Goal: Task Accomplishment & Management: Use online tool/utility

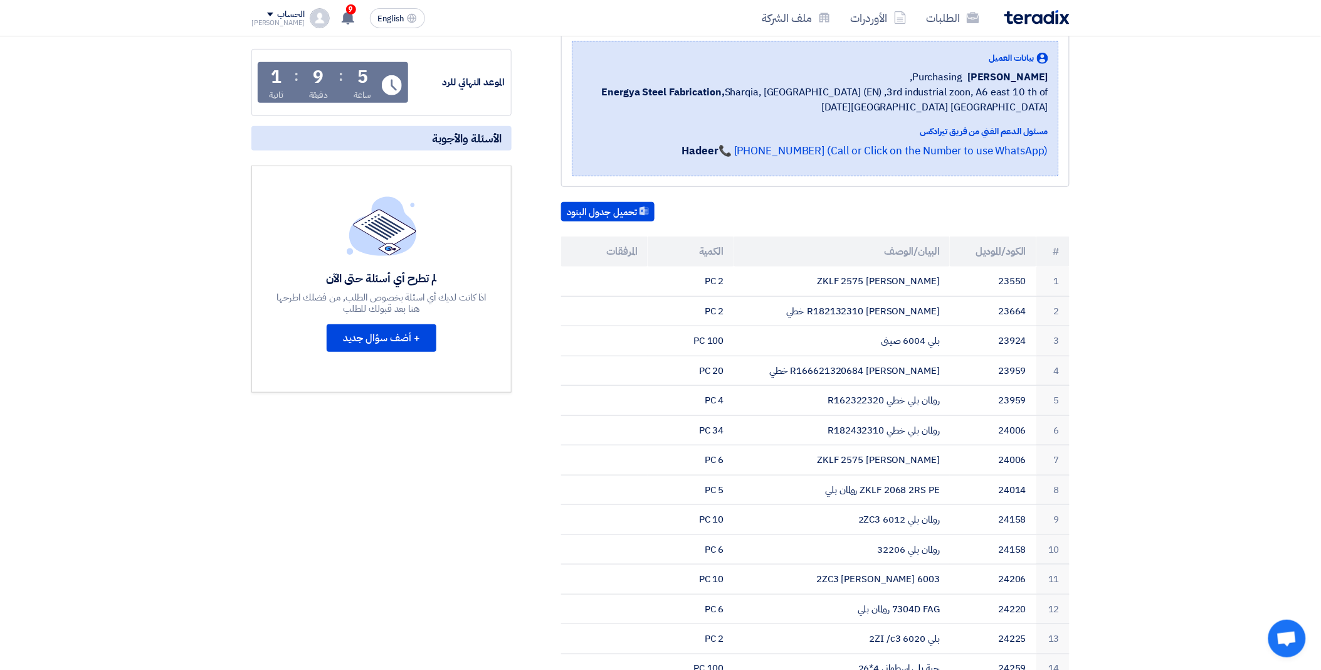
scroll to position [48, 0]
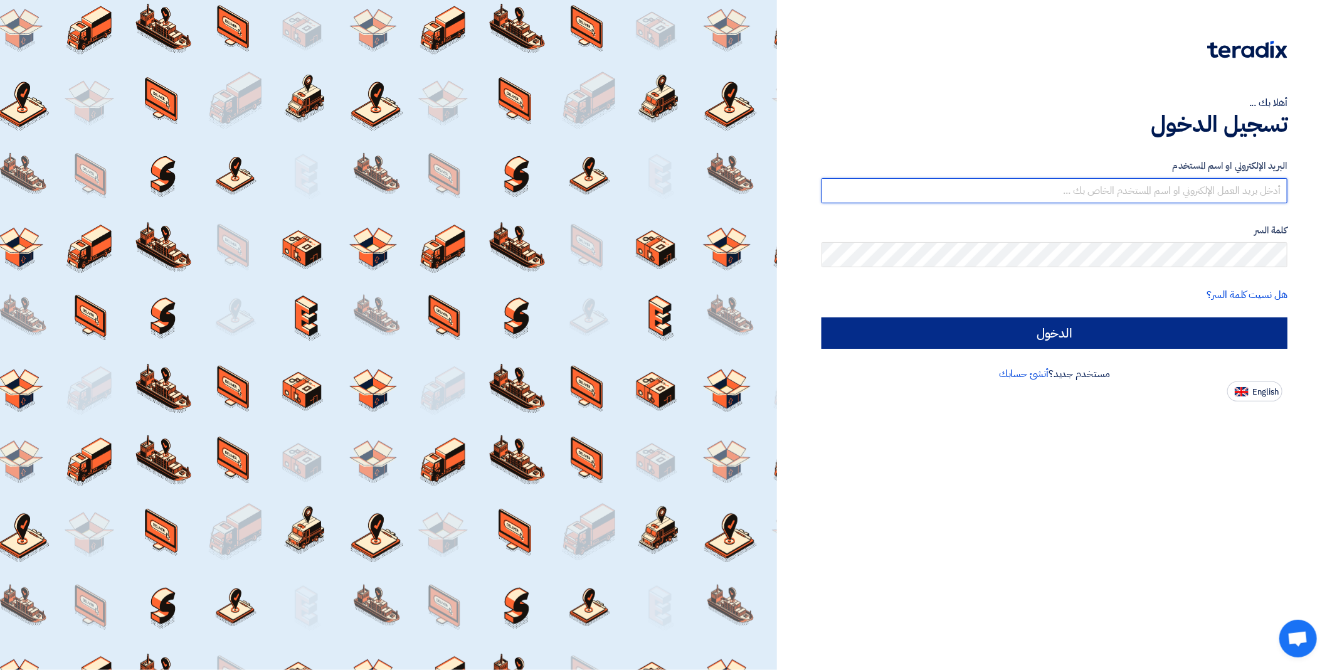
type input "[EMAIL_ADDRESS][DOMAIN_NAME]"
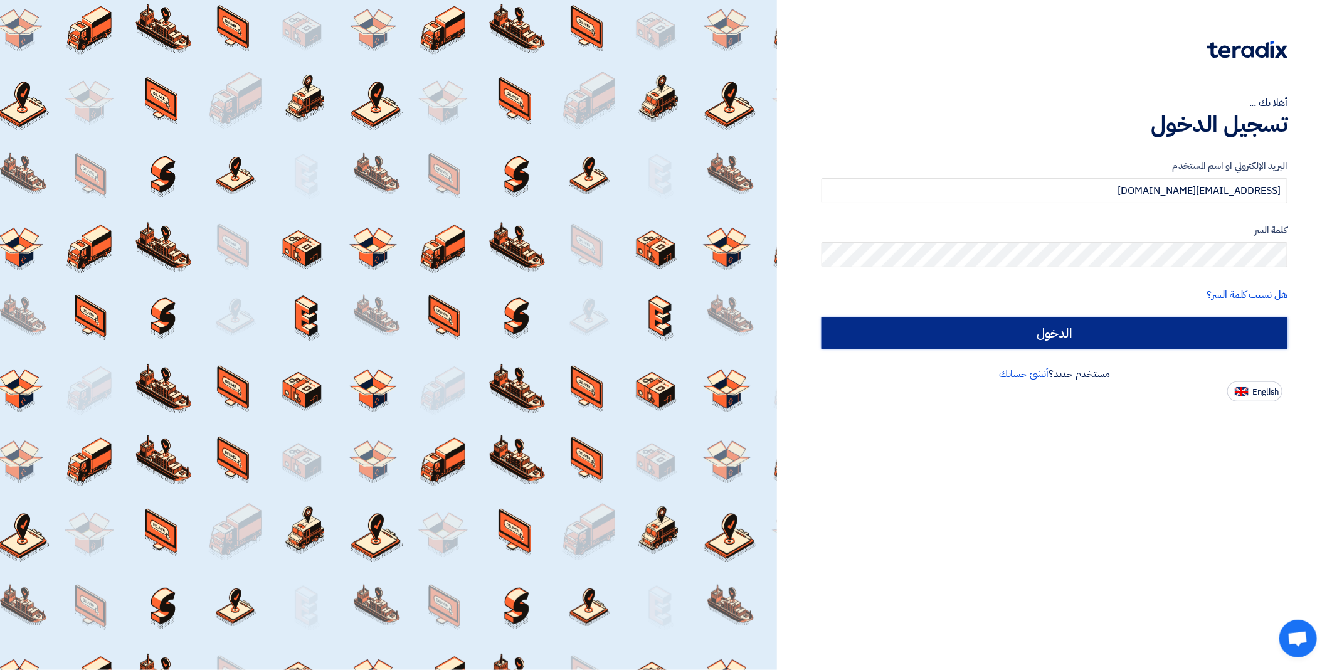
click at [1170, 329] on input "الدخول" at bounding box center [1055, 332] width 466 height 31
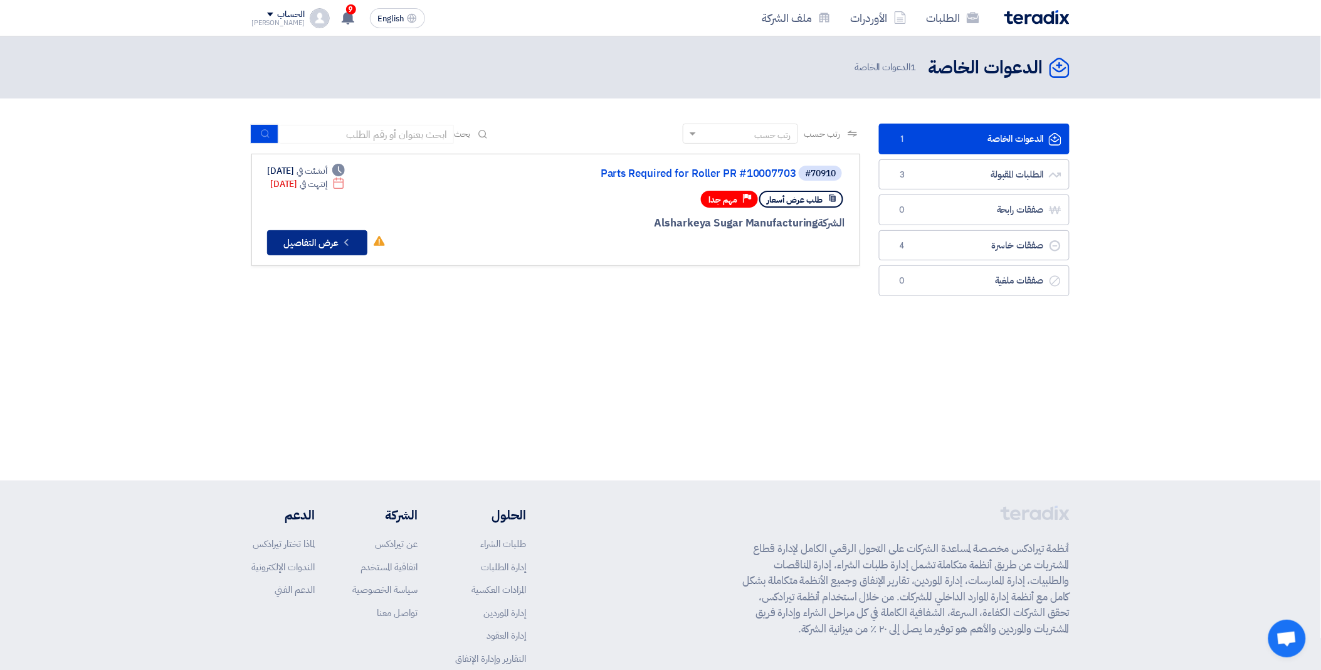
click at [342, 240] on icon "Check details" at bounding box center [347, 242] width 12 height 12
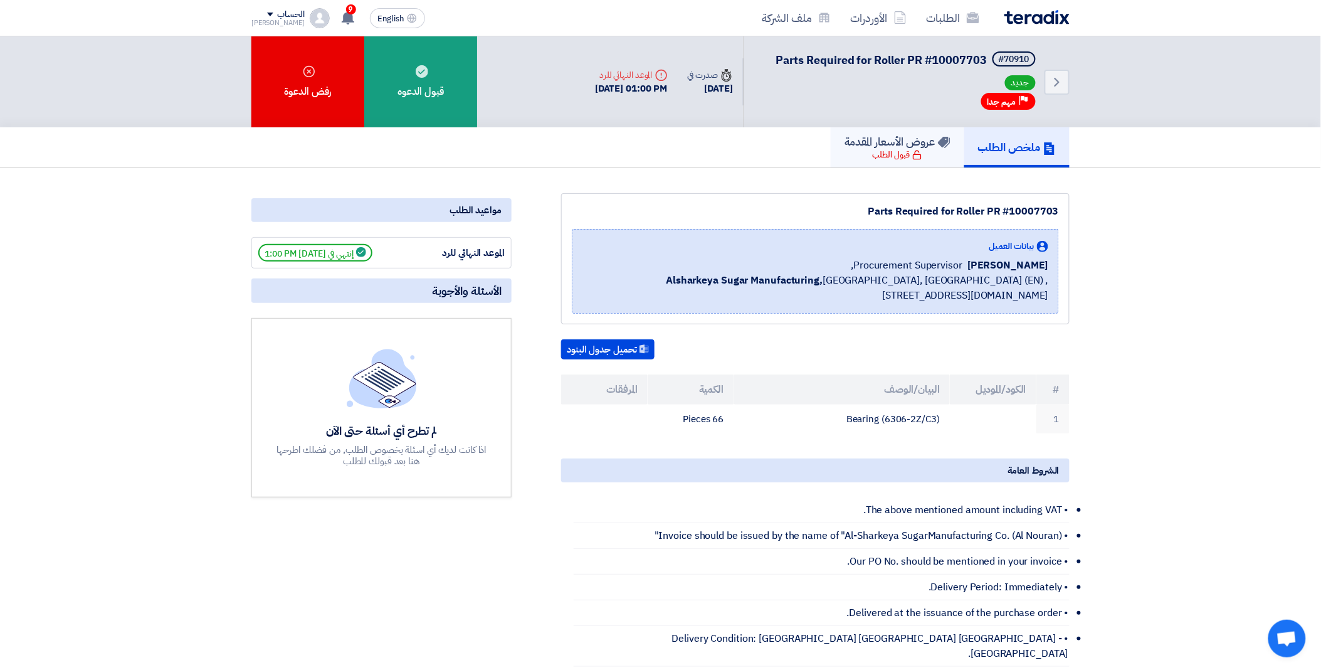
click at [887, 145] on h5 "عروض الأسعار المقدمة" at bounding box center [898, 141] width 106 height 14
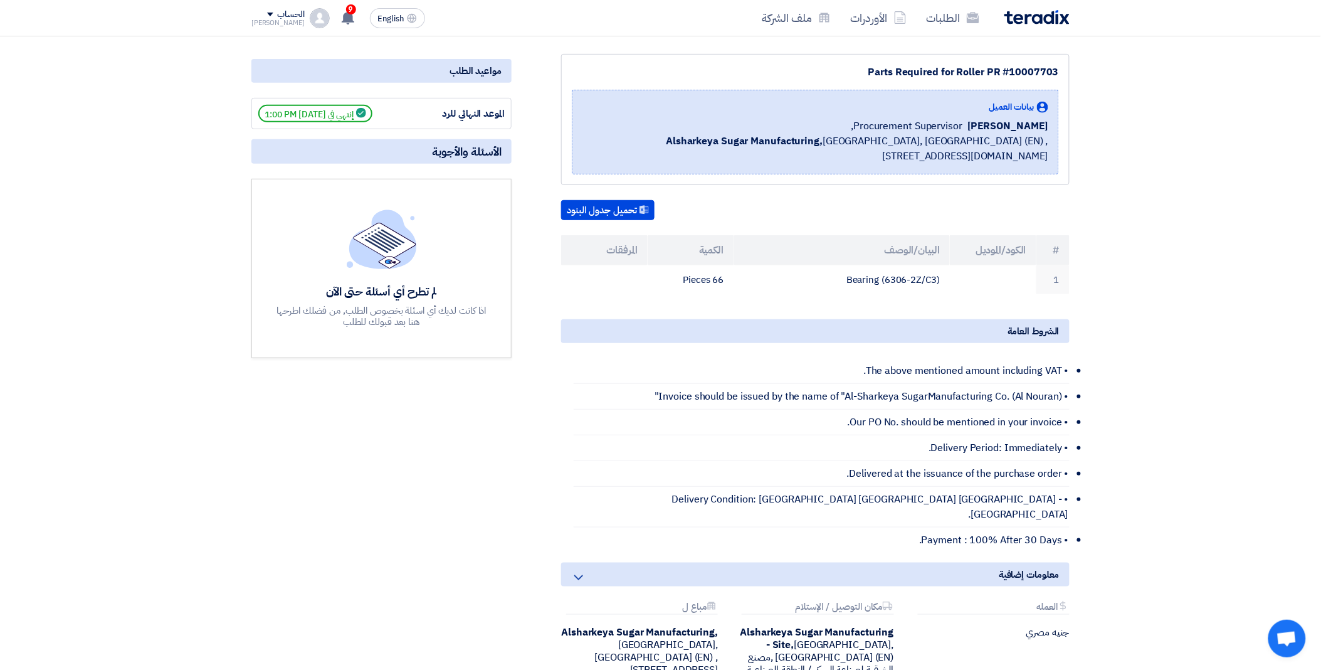
scroll to position [209, 0]
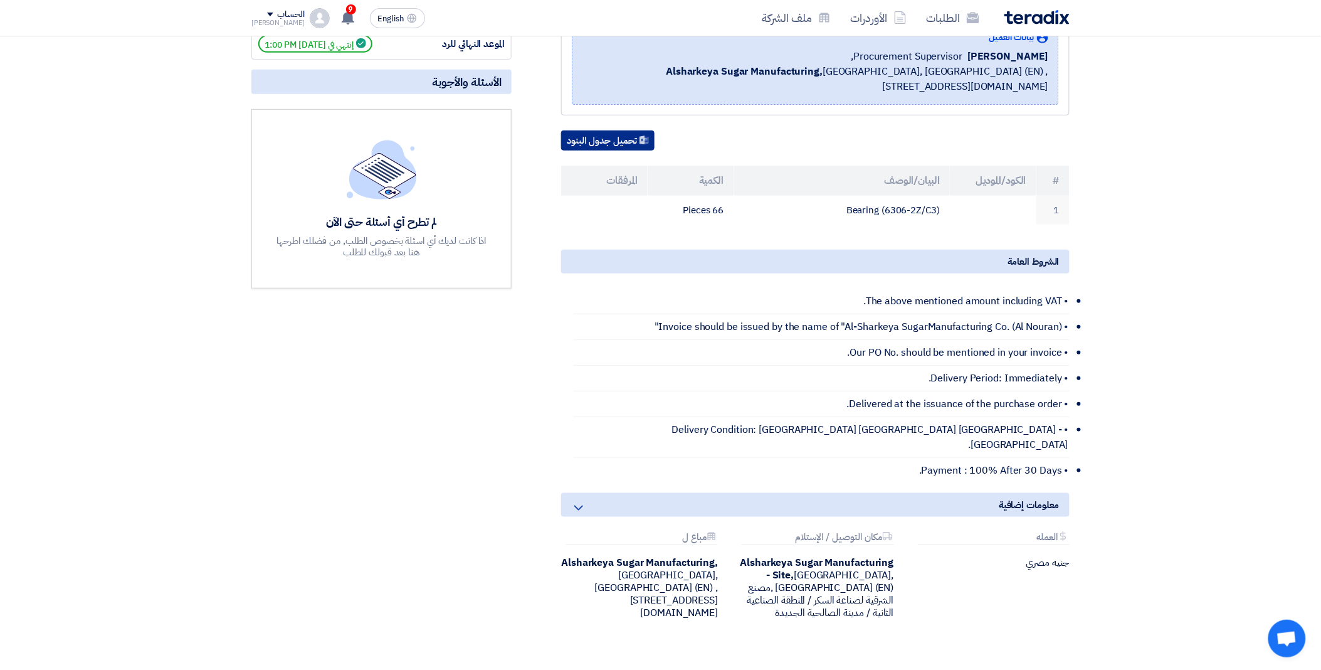
click at [616, 142] on button "تحميل جدول البنود" at bounding box center [607, 140] width 93 height 20
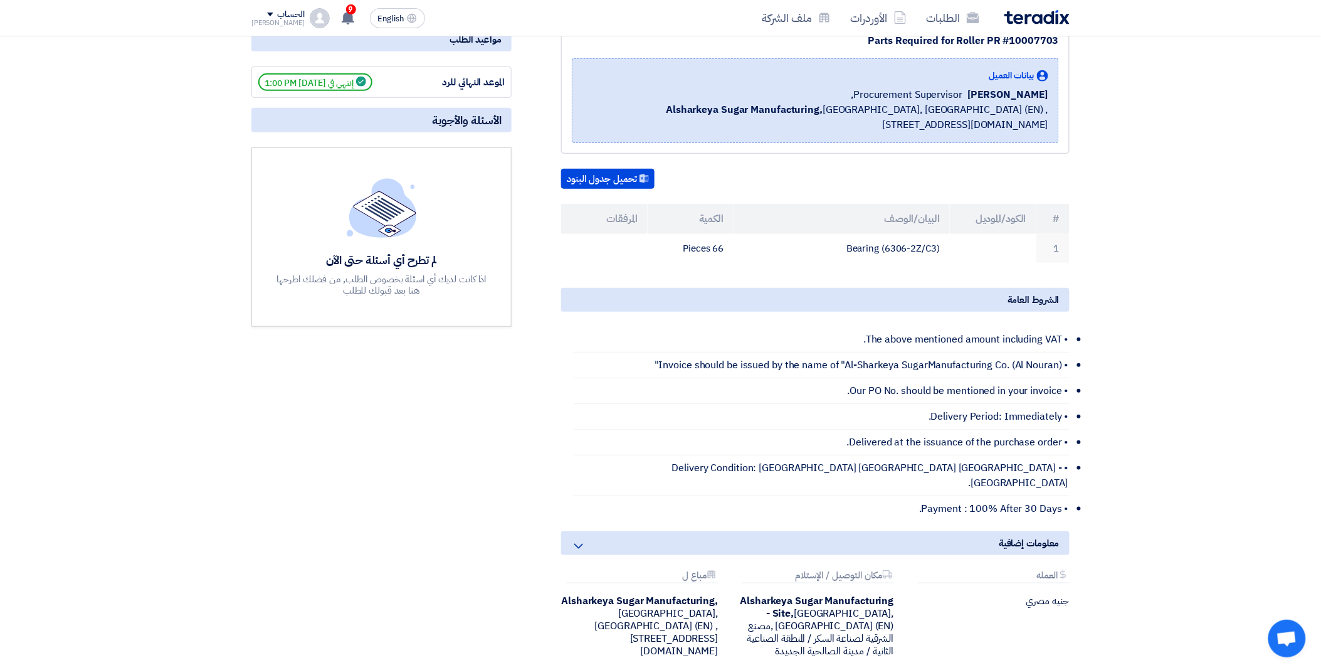
scroll to position [0, 0]
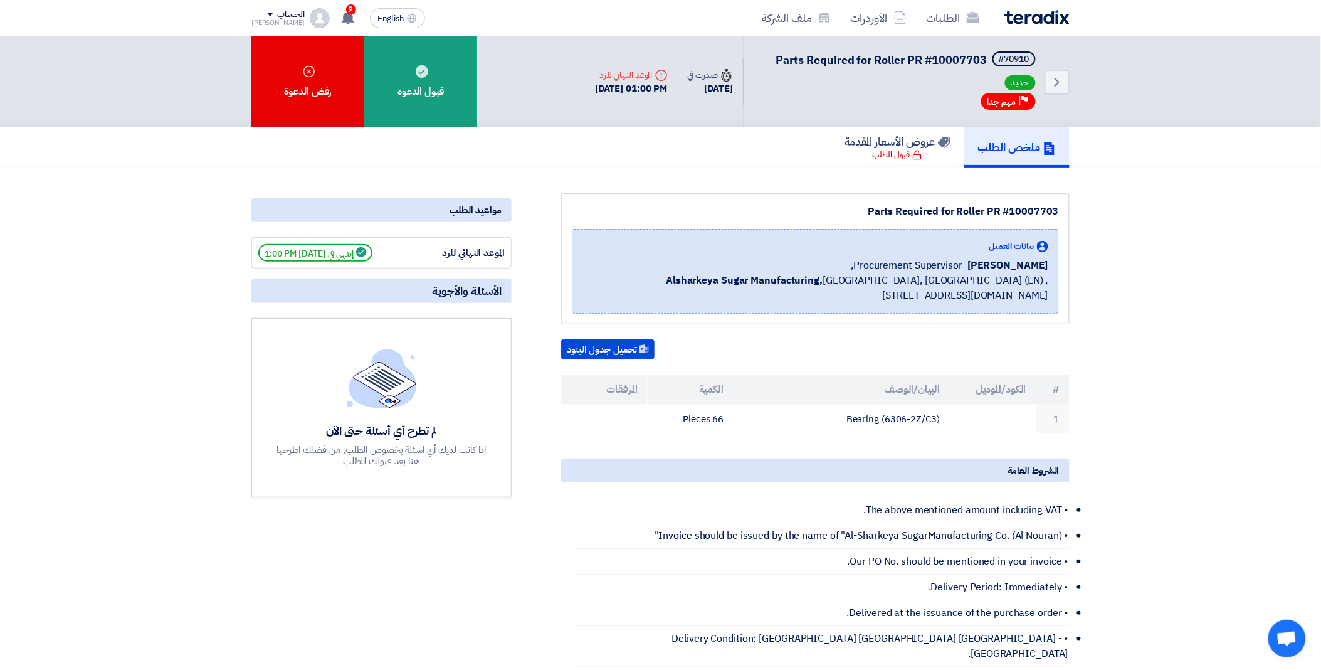
click at [1188, 273] on section "Parts Required for Roller PR #10007703 بيانات العميل Ahmed Elgalad Procurement …" at bounding box center [660, 543] width 1321 height 750
click at [970, 17] on use at bounding box center [973, 17] width 13 height 11
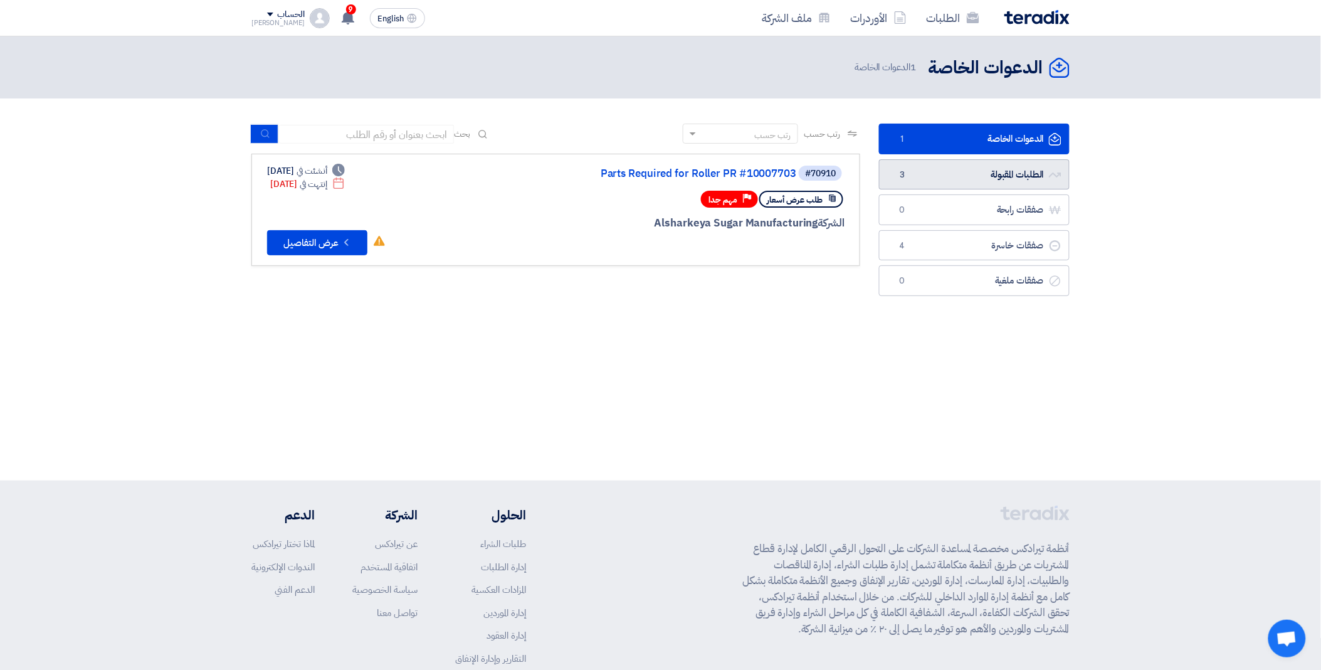
click at [885, 164] on link "الطلبات المقبولة الطلبات المقبولة 3" at bounding box center [974, 174] width 191 height 31
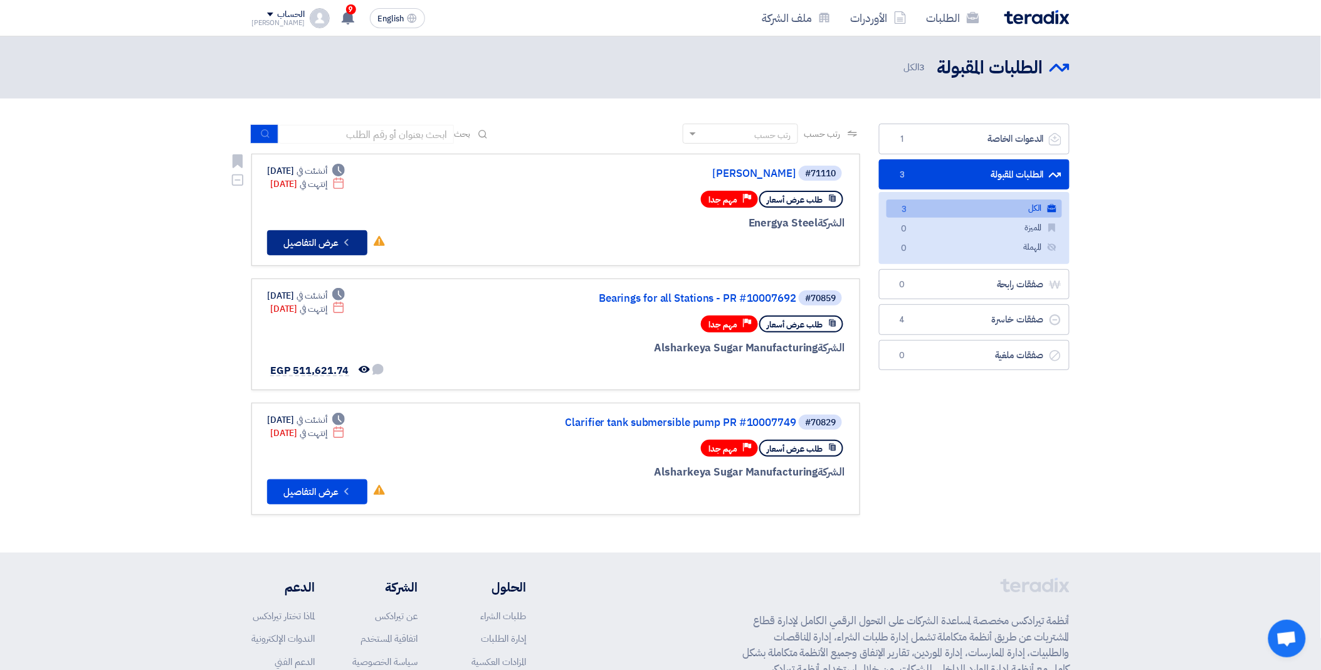
click at [325, 239] on button "Check details عرض التفاصيل" at bounding box center [317, 242] width 100 height 25
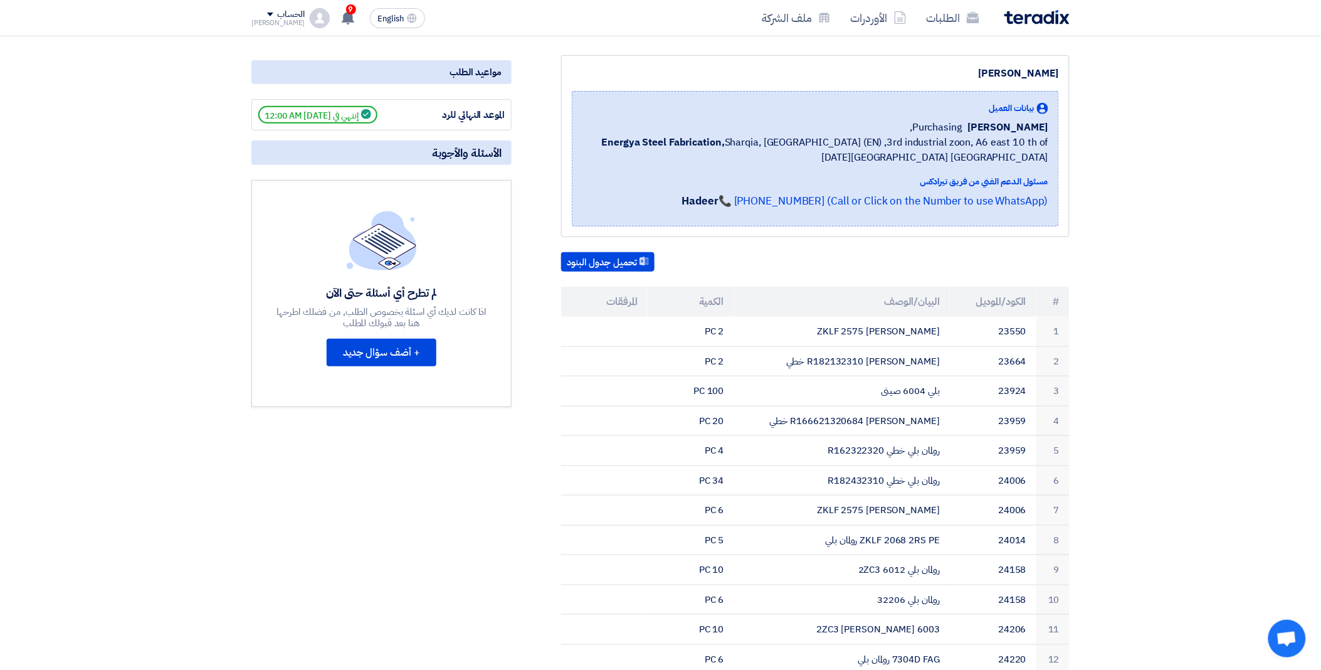
scroll to position [348, 0]
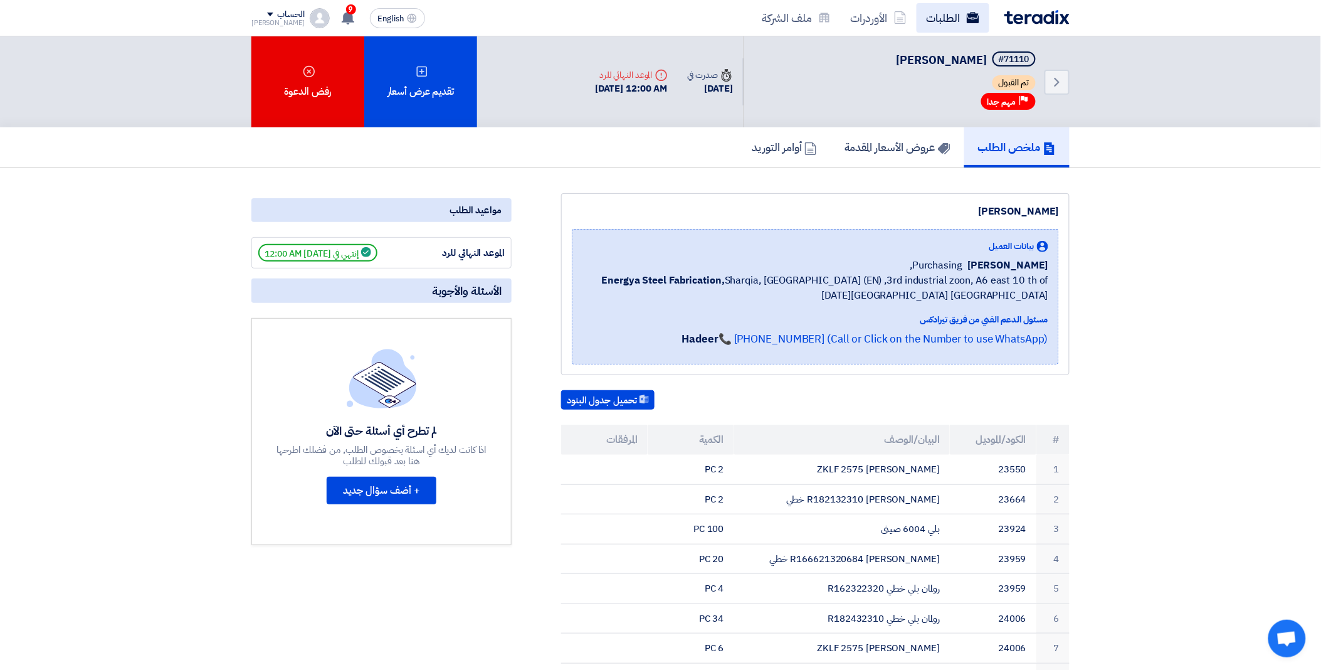
click at [969, 20] on use at bounding box center [973, 17] width 13 height 11
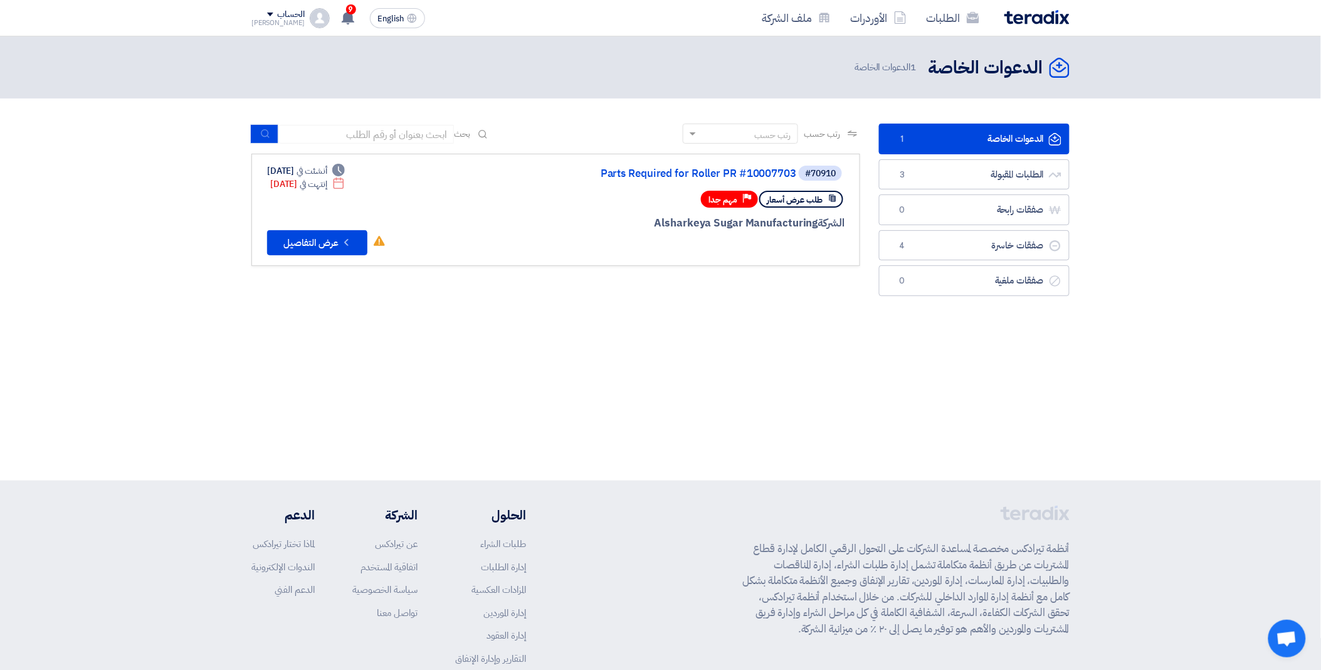
click at [795, 197] on span "طلب عرض أسعار" at bounding box center [795, 200] width 56 height 12
click at [320, 237] on button "Check details عرض التفاصيل" at bounding box center [317, 242] width 100 height 25
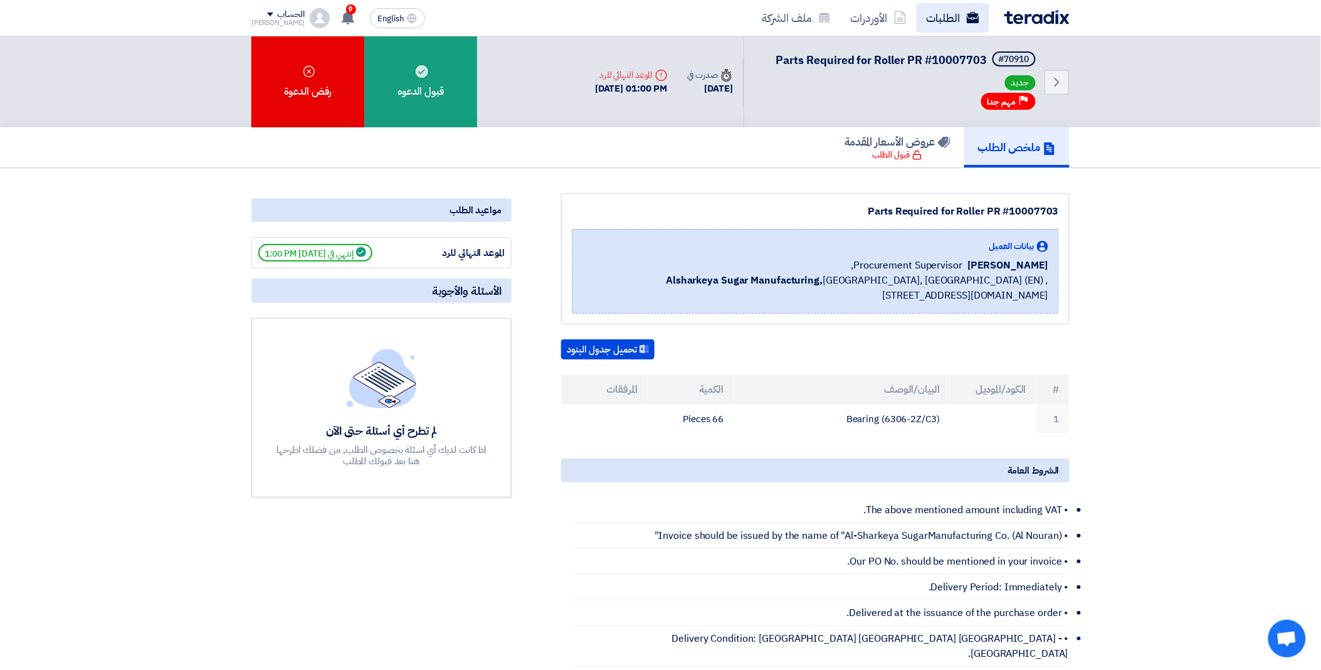
click at [944, 11] on link "الطلبات" at bounding box center [953, 17] width 73 height 29
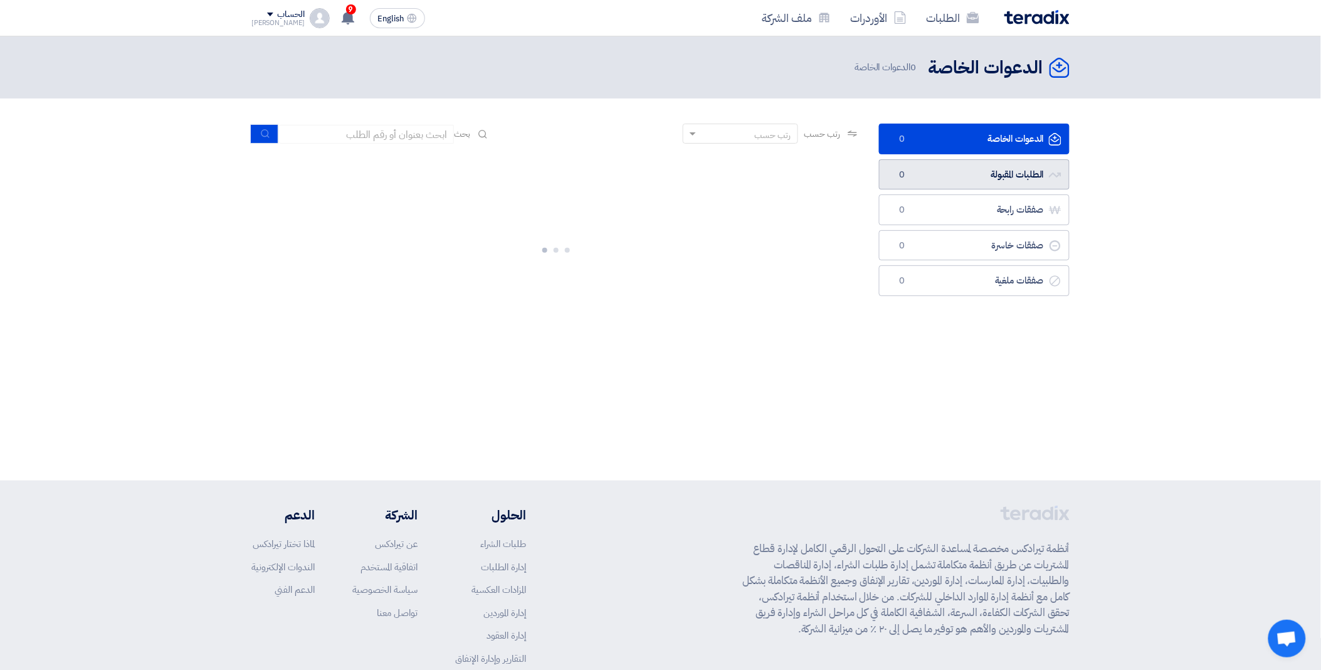
click at [995, 180] on link "الطلبات المقبولة الطلبات المقبولة 0" at bounding box center [974, 174] width 191 height 31
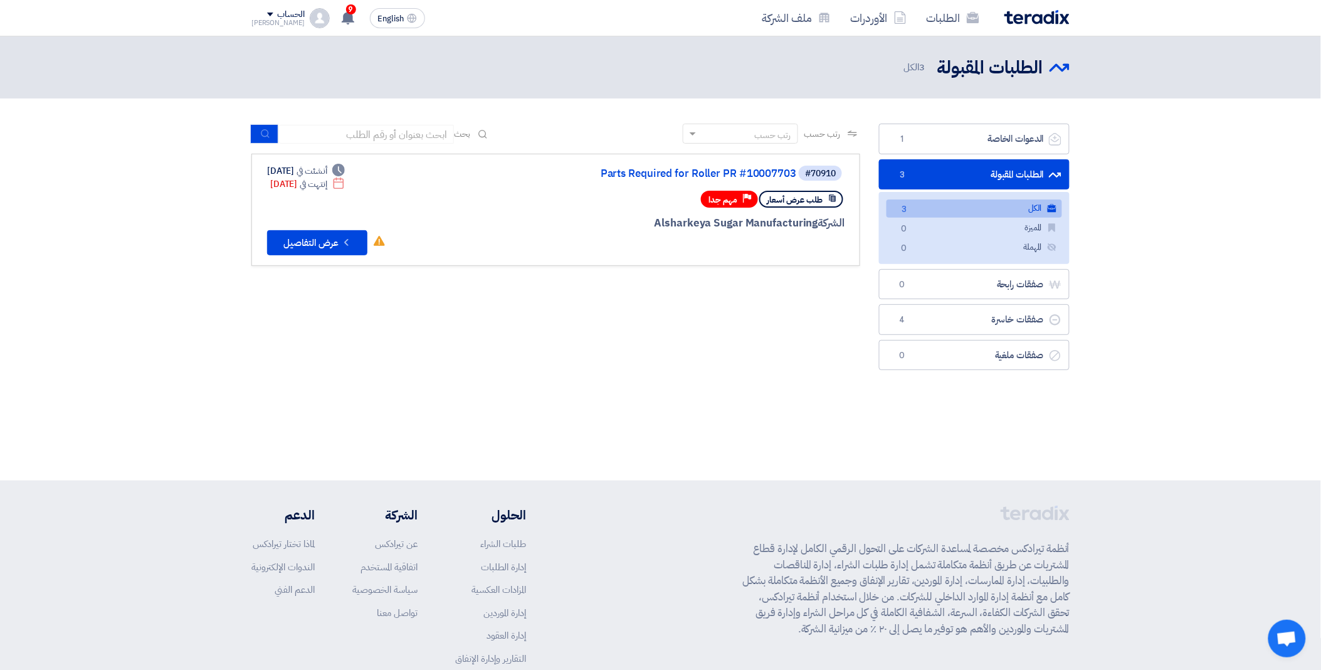
click at [962, 212] on link "الكل الكل 3" at bounding box center [975, 208] width 176 height 18
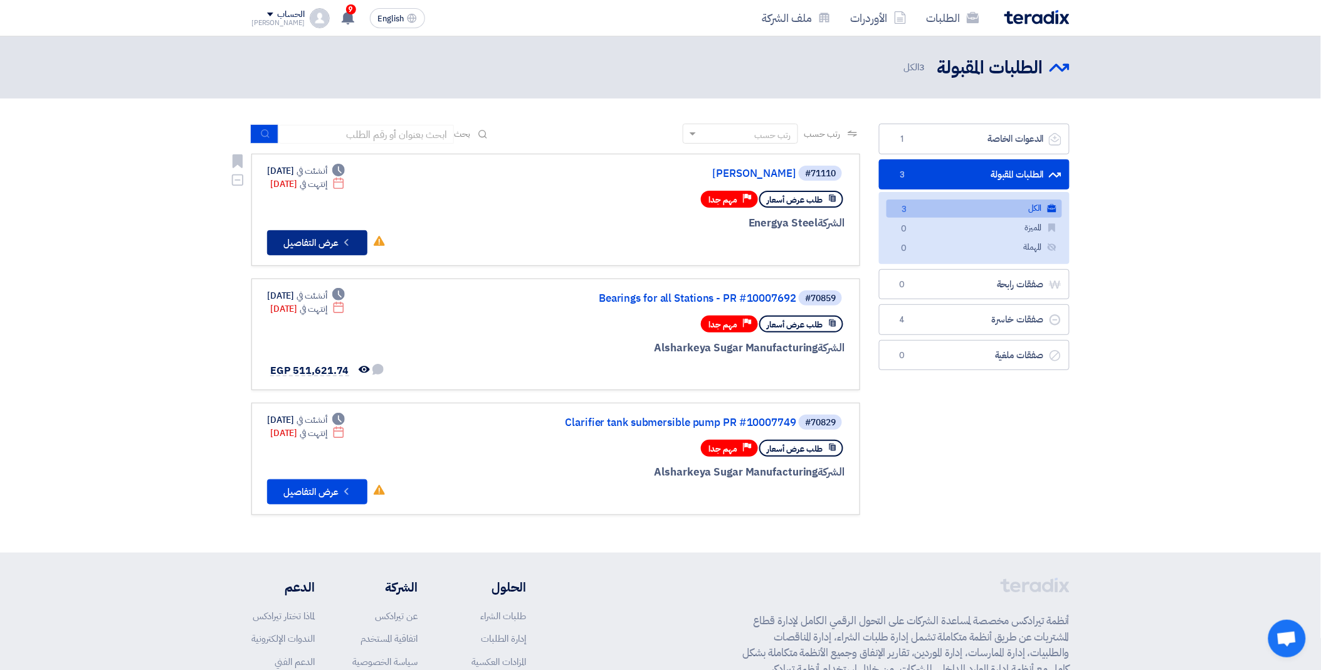
click at [350, 239] on icon "Check details" at bounding box center [347, 242] width 12 height 12
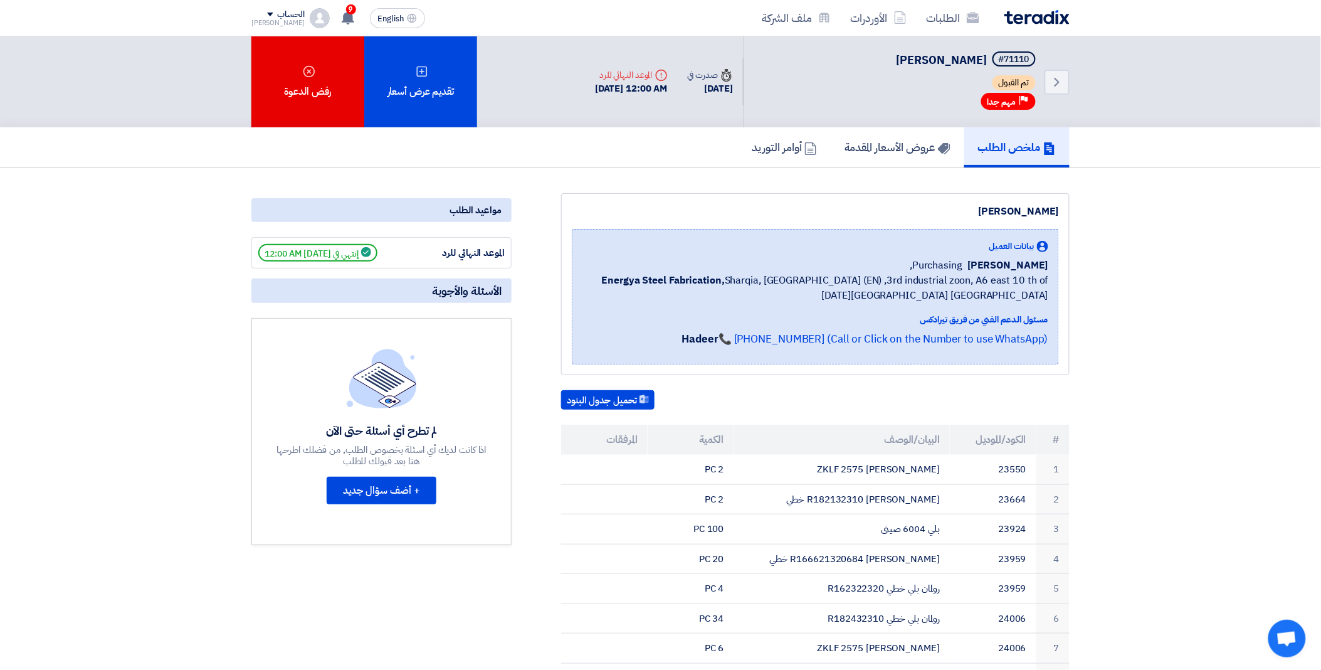
drag, startPoint x: 983, startPoint y: 263, endPoint x: 1068, endPoint y: 259, distance: 85.4
click at [1068, 259] on div "رولمان بلي بيانات العميل Eslam Ahmed Purchasing, Energya Steel Fabrication, Sha…" at bounding box center [815, 284] width 509 height 182
